Goal: Information Seeking & Learning: Learn about a topic

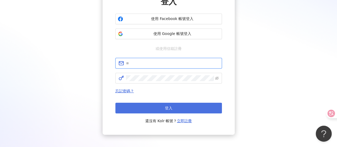
type input "**********"
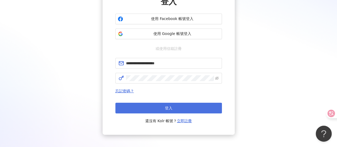
click at [167, 106] on span "登入" at bounding box center [168, 108] width 7 height 4
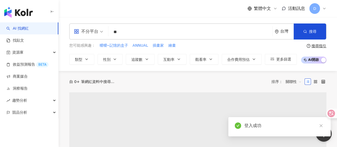
type input "**"
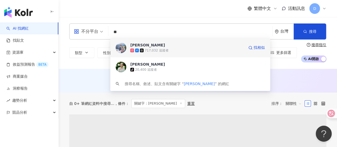
click at [170, 56] on div "[PERSON_NAME]717,032 追蹤者 找相似" at bounding box center [190, 47] width 160 height 19
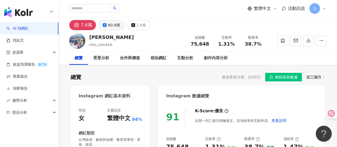
click at [108, 25] on div "60.8萬" at bounding box center [114, 24] width 12 height 7
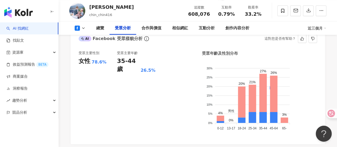
scroll to position [480, 0]
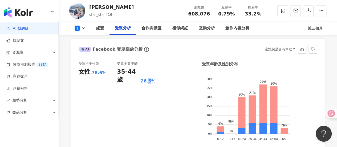
click at [150, 122] on div "受眾主要年齡 35-44 歲 26.5%" at bounding box center [136, 103] width 38 height 85
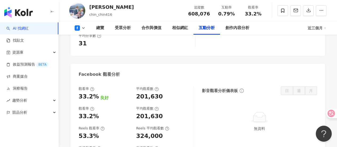
scroll to position [907, 0]
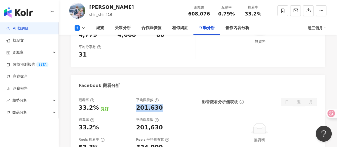
drag, startPoint x: 136, startPoint y: 75, endPoint x: 162, endPoint y: 77, distance: 26.5
click at [162, 98] on div "觀看率 33.2% 良好 平均觀看數 201,630" at bounding box center [134, 105] width 110 height 14
copy div "201,630"
drag, startPoint x: 78, startPoint y: 73, endPoint x: 95, endPoint y: 74, distance: 16.6
click at [95, 104] on div "33.2%" at bounding box center [89, 108] width 20 height 8
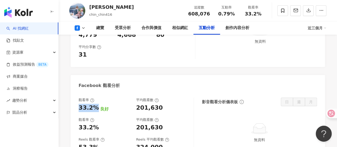
copy div "33.2%"
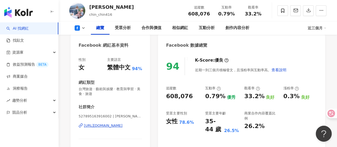
scroll to position [50, 0]
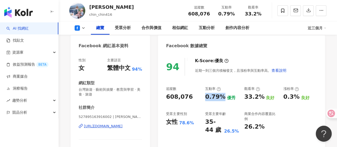
drag, startPoint x: 204, startPoint y: 97, endPoint x: 215, endPoint y: 90, distance: 13.0
click at [221, 97] on div "追蹤數 608,076 互動率 0.79% 優秀 觀看率 33.2% 良好 漲粉率 0.3% 良好 受眾主要性別 女性 78.6% 受眾主要年齡 35-44 …" at bounding box center [241, 110] width 151 height 48
copy div "0.79%"
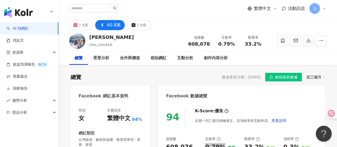
scroll to position [107, 0]
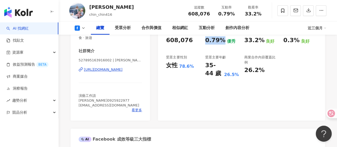
click at [110, 71] on div "https://www.facebook.com/527895163916002" at bounding box center [103, 69] width 39 height 5
